Goal: Book appointment/travel/reservation

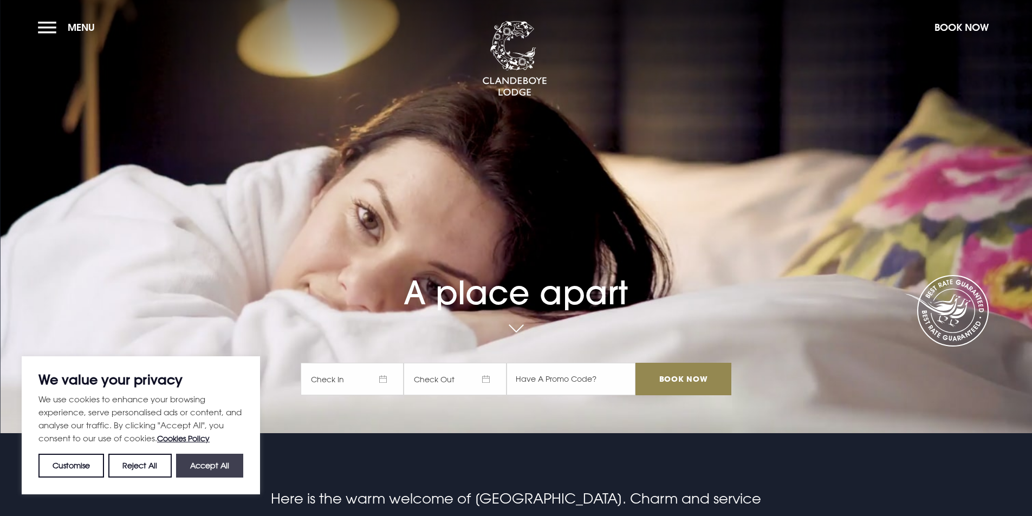
click at [202, 467] on button "Accept All" at bounding box center [209, 466] width 67 height 24
checkbox input "true"
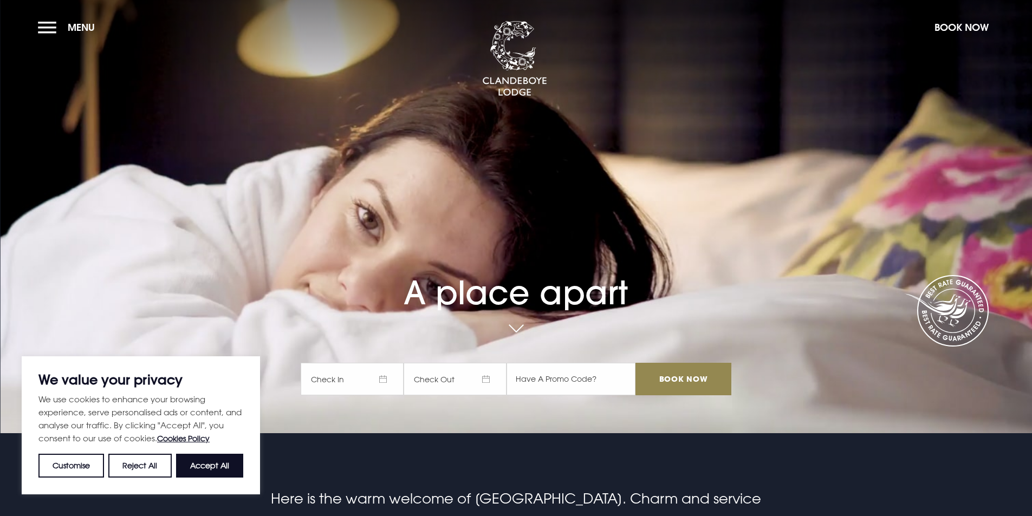
checkbox input "true"
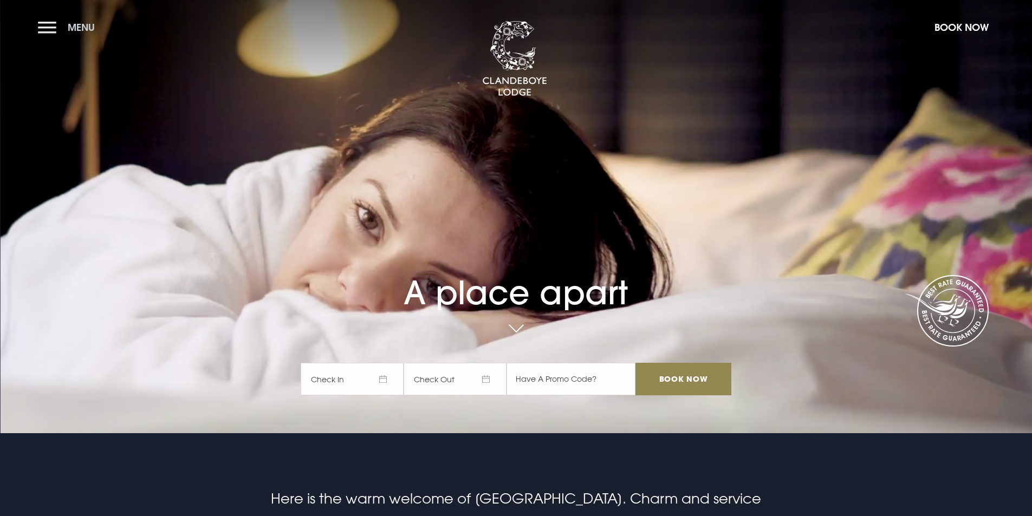
click at [59, 37] on button "Menu" at bounding box center [69, 27] width 62 height 23
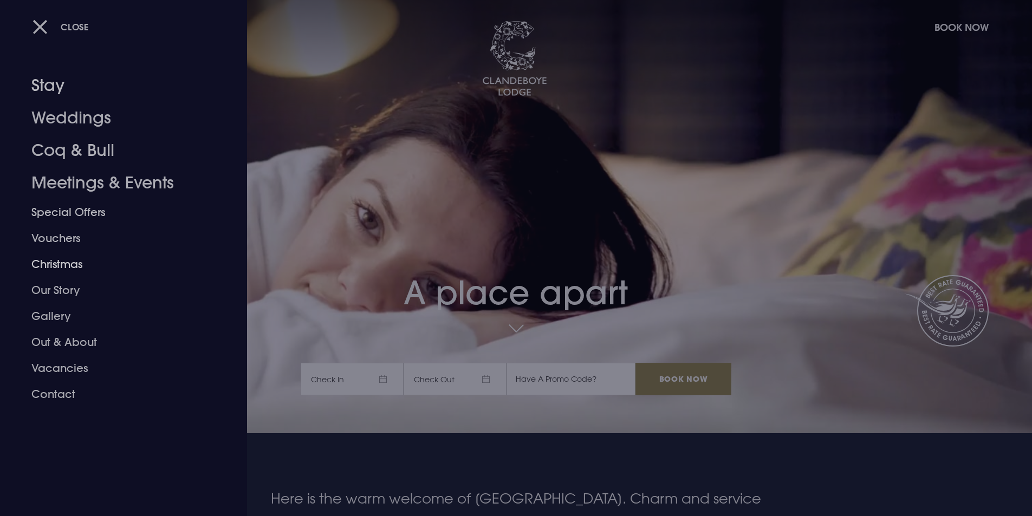
click at [71, 258] on link "Christmas" at bounding box center [116, 264] width 171 height 26
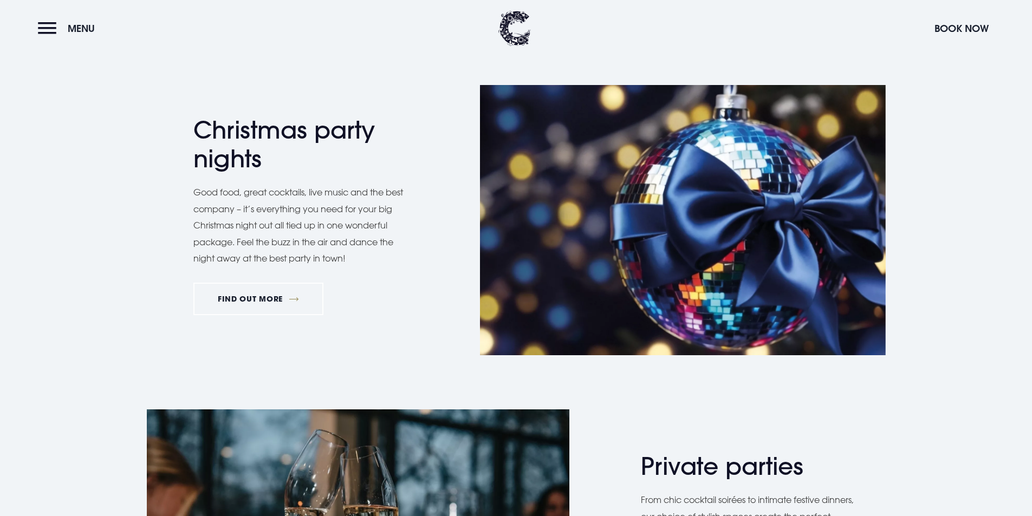
scroll to position [596, 0]
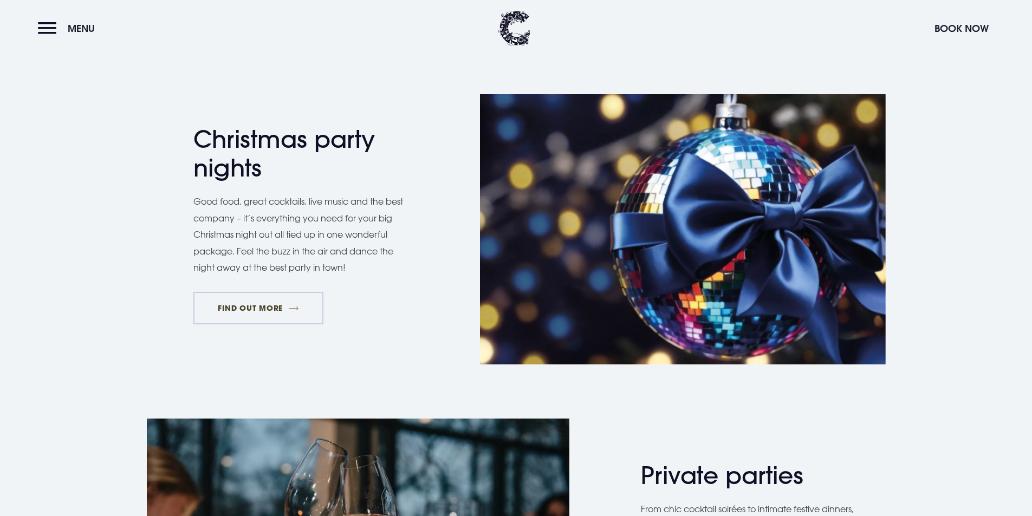
click at [251, 294] on link "FIND OUT MORE" at bounding box center [258, 308] width 131 height 33
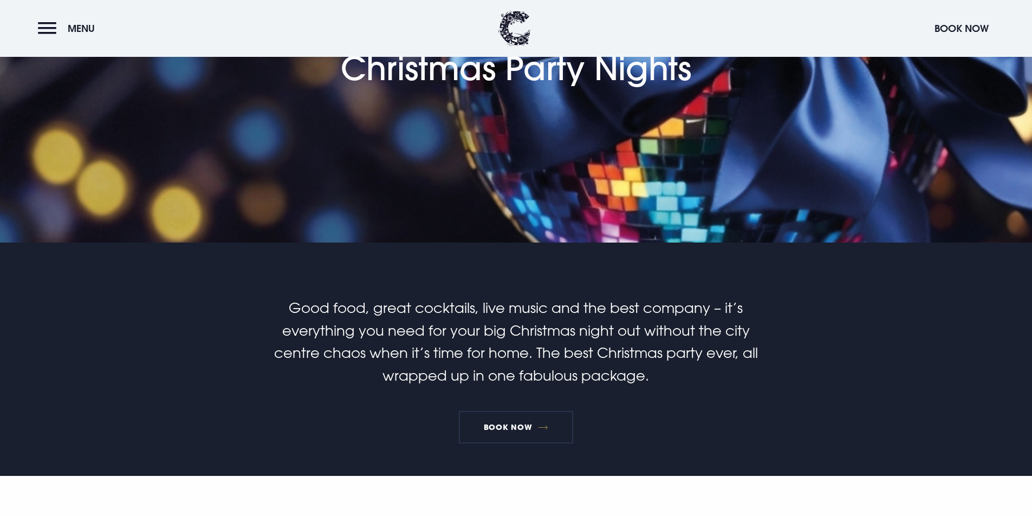
scroll to position [217, 0]
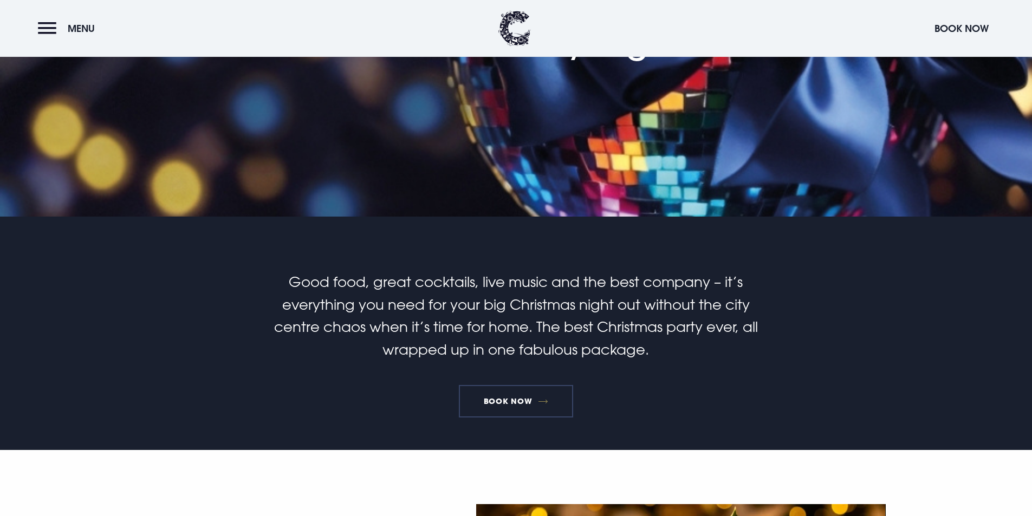
click at [524, 388] on link "Book Now" at bounding box center [516, 401] width 114 height 33
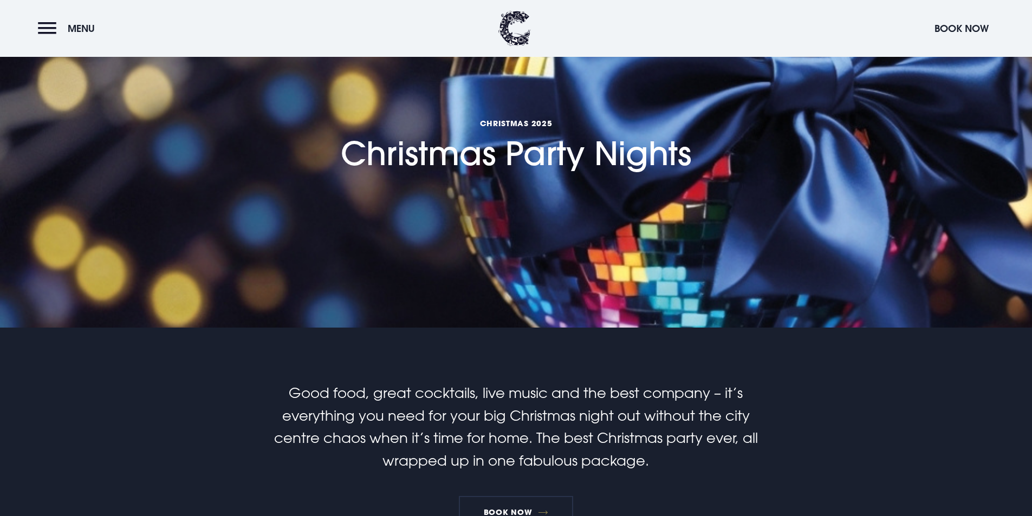
scroll to position [0, 0]
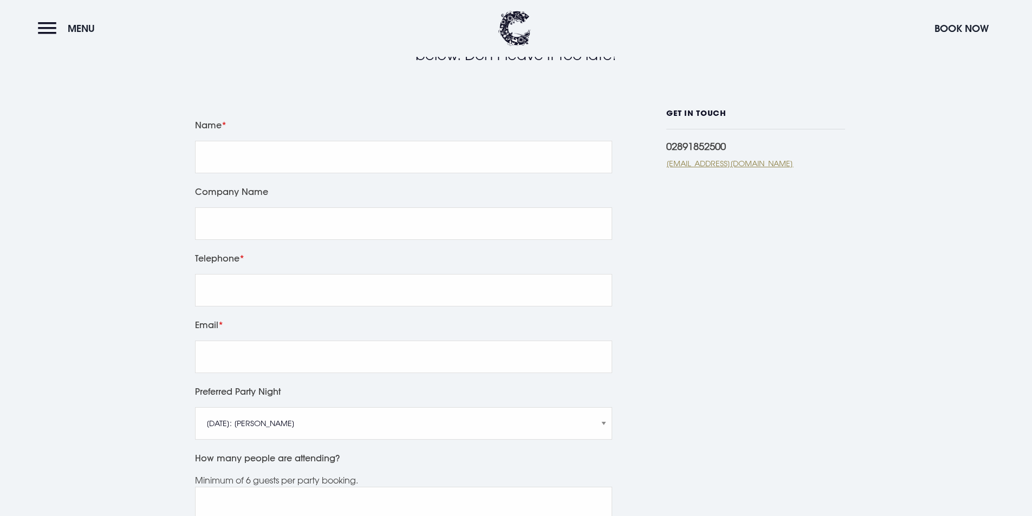
scroll to position [271, 0]
